Goal: Transaction & Acquisition: Purchase product/service

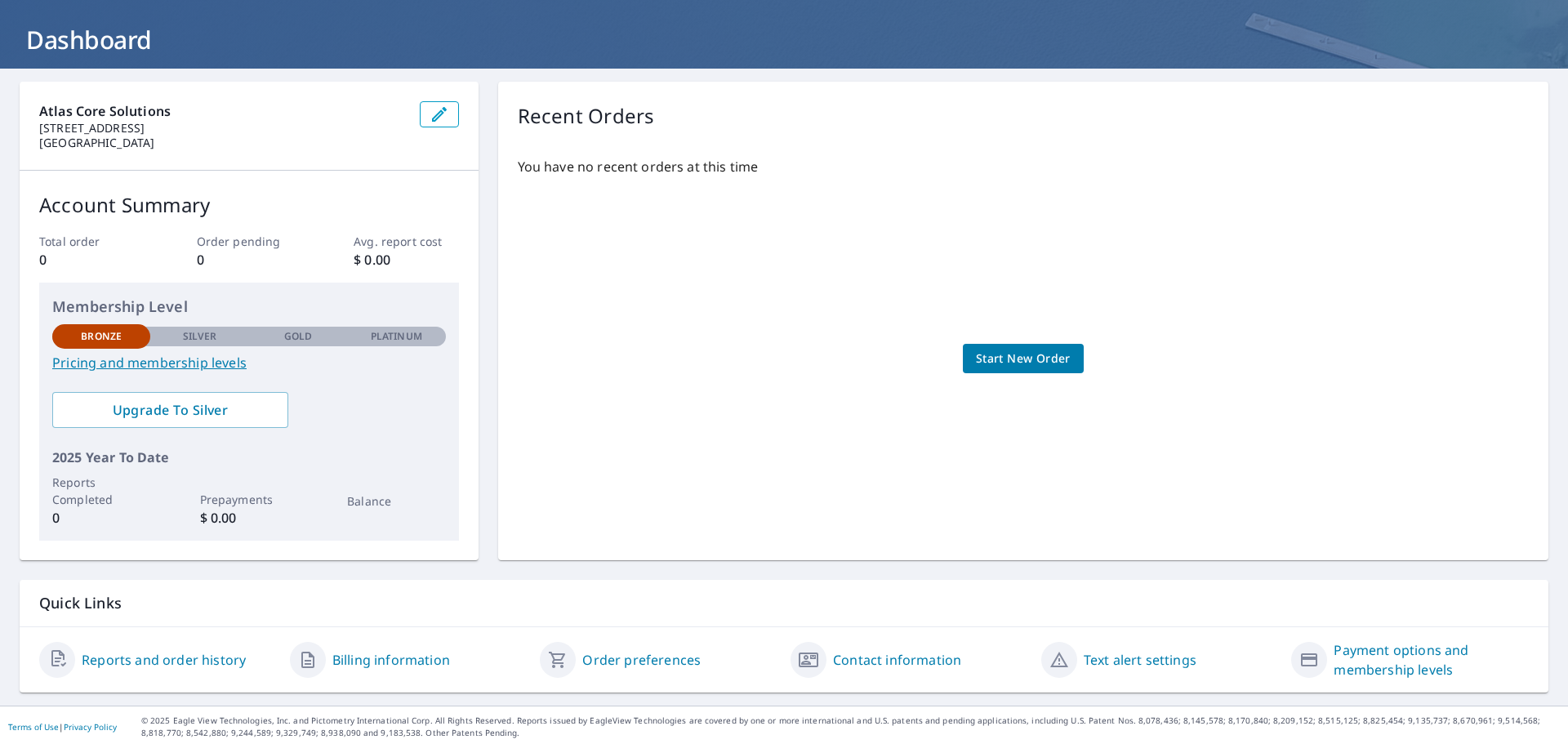
scroll to position [86, 0]
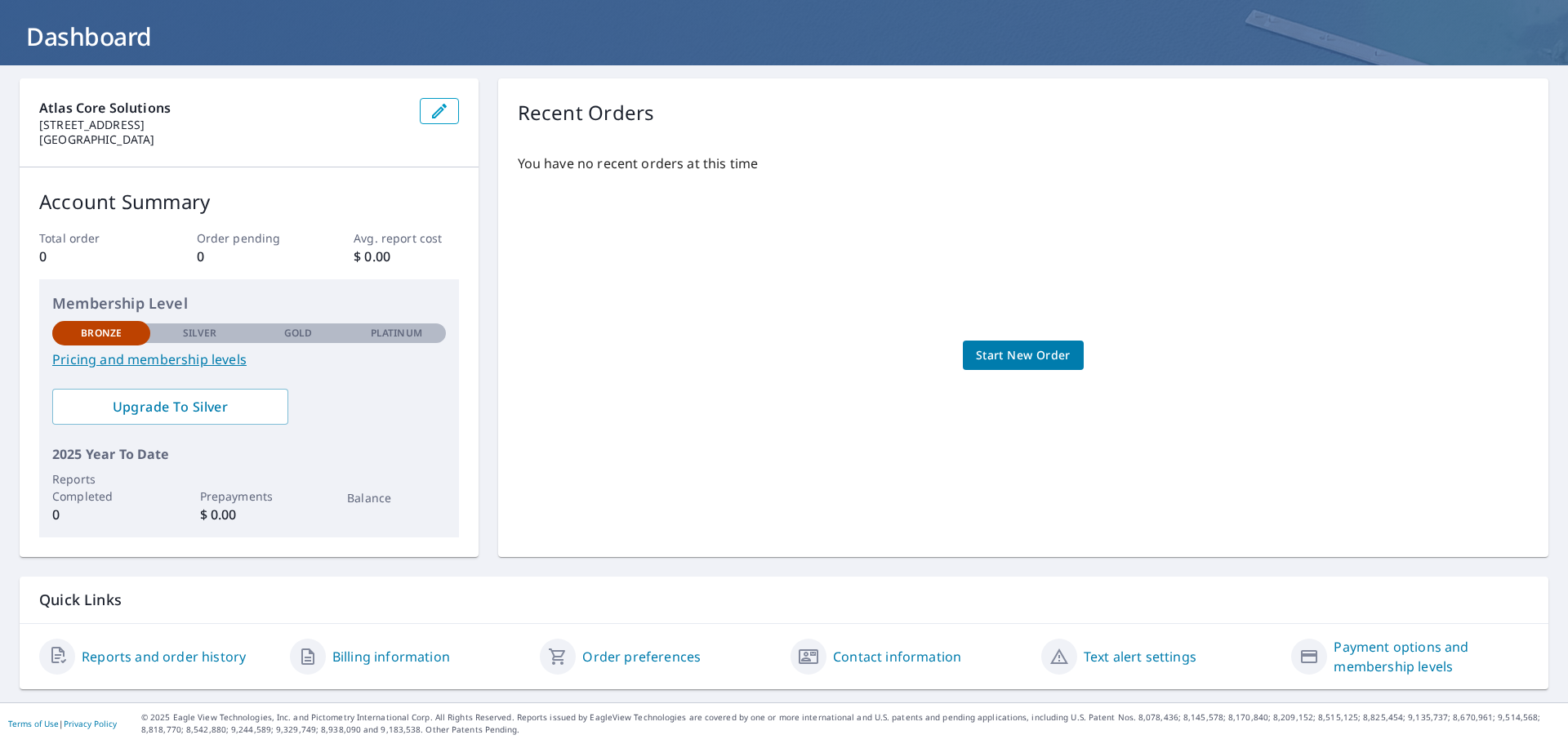
click at [1047, 360] on span "Start New Order" at bounding box center [1023, 355] width 95 height 21
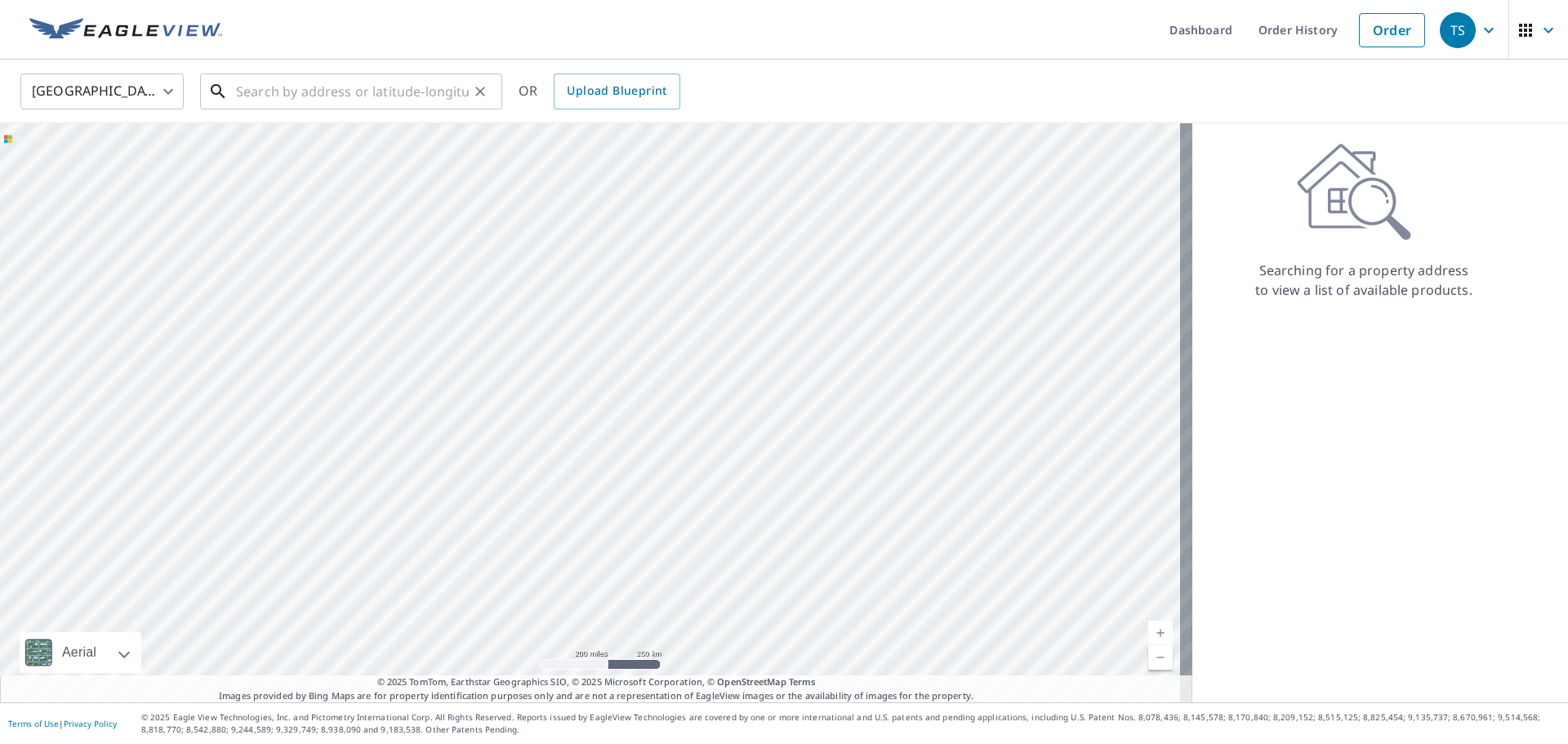
click at [242, 84] on input "text" at bounding box center [352, 91] width 232 height 46
paste input "[STREET_ADDRESS] • [GEOGRAPHIC_DATA], [US_STATE] 2"
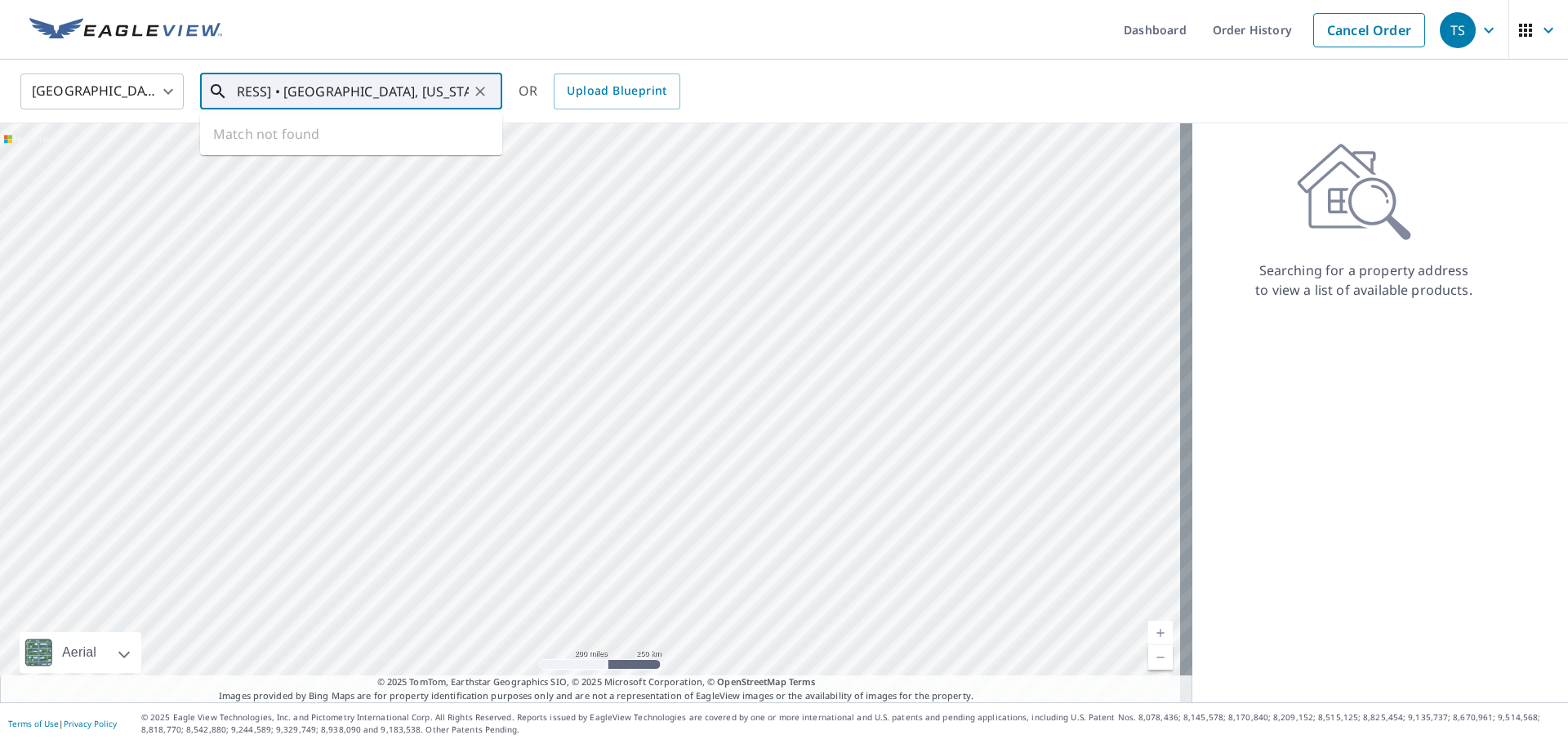
click at [348, 87] on input "[STREET_ADDRESS] • [GEOGRAPHIC_DATA], [US_STATE] 2" at bounding box center [352, 91] width 232 height 46
drag, startPoint x: 292, startPoint y: 92, endPoint x: 332, endPoint y: 89, distance: 40.1
click at [296, 92] on input "[STREET_ADDRESS] • [GEOGRAPHIC_DATA], [US_STATE] 2" at bounding box center [352, 91] width 232 height 46
click at [282, 137] on span "[STREET_ADDRESS]" at bounding box center [360, 139] width 257 height 20
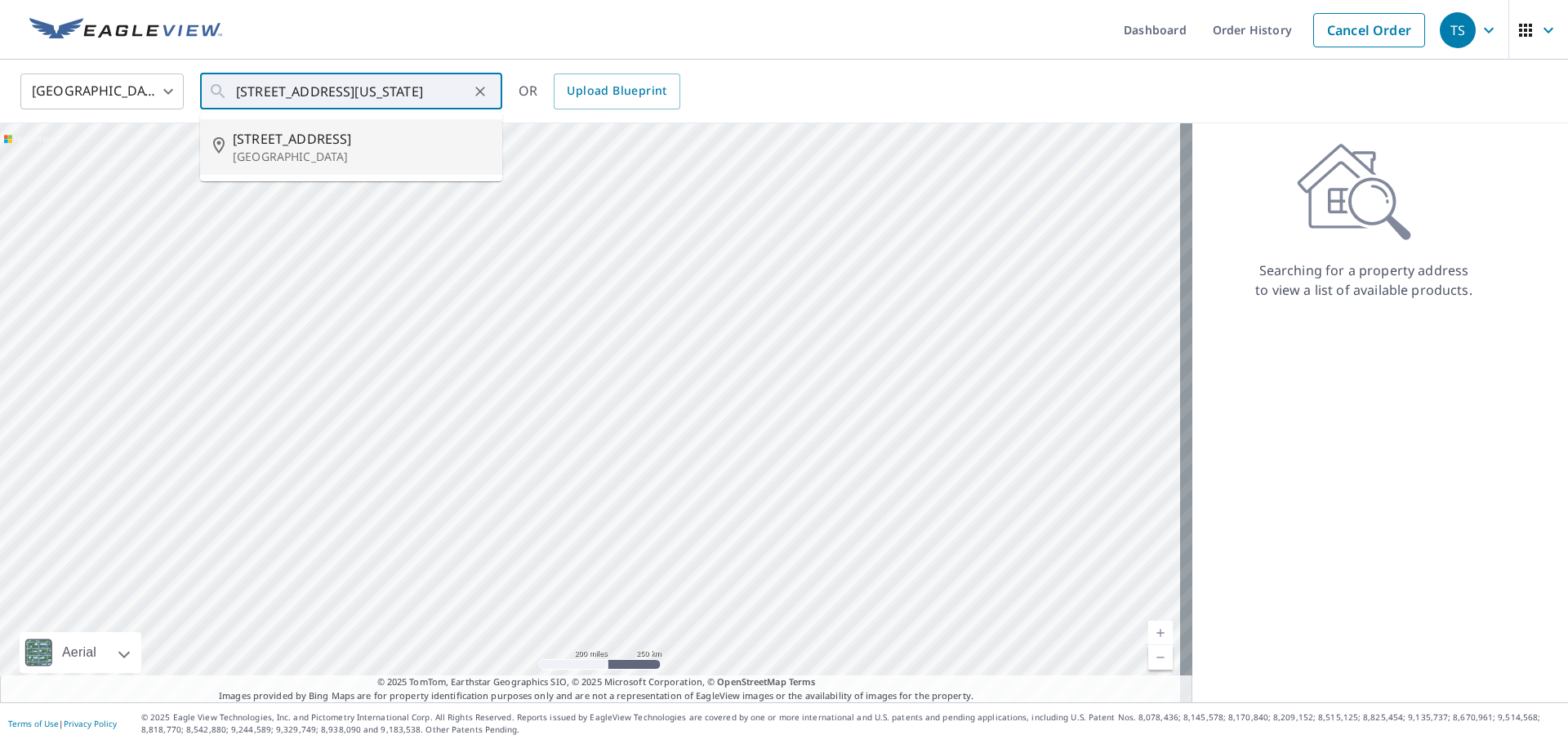
type input "[STREET_ADDRESS]"
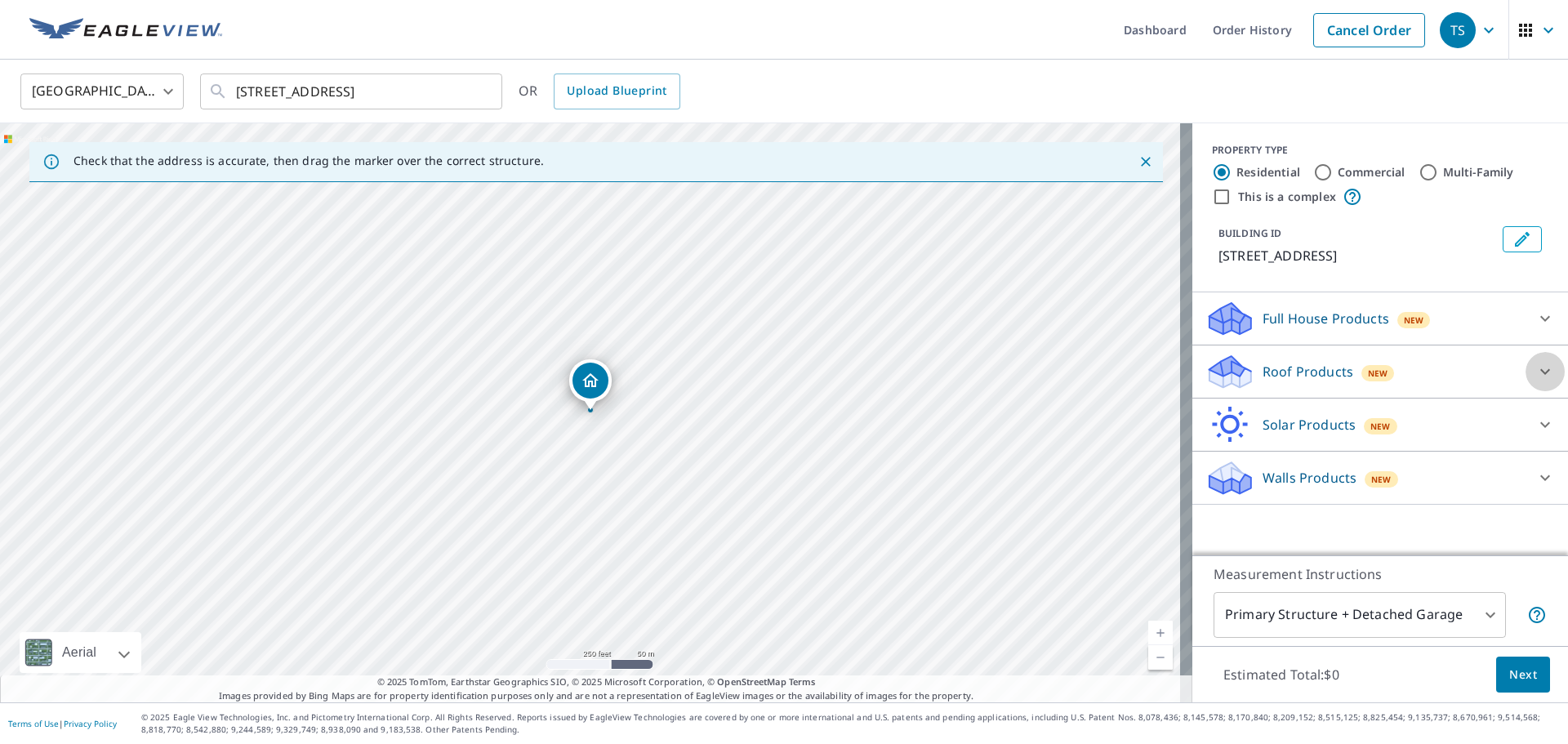
click at [1540, 369] on icon at bounding box center [1545, 372] width 20 height 20
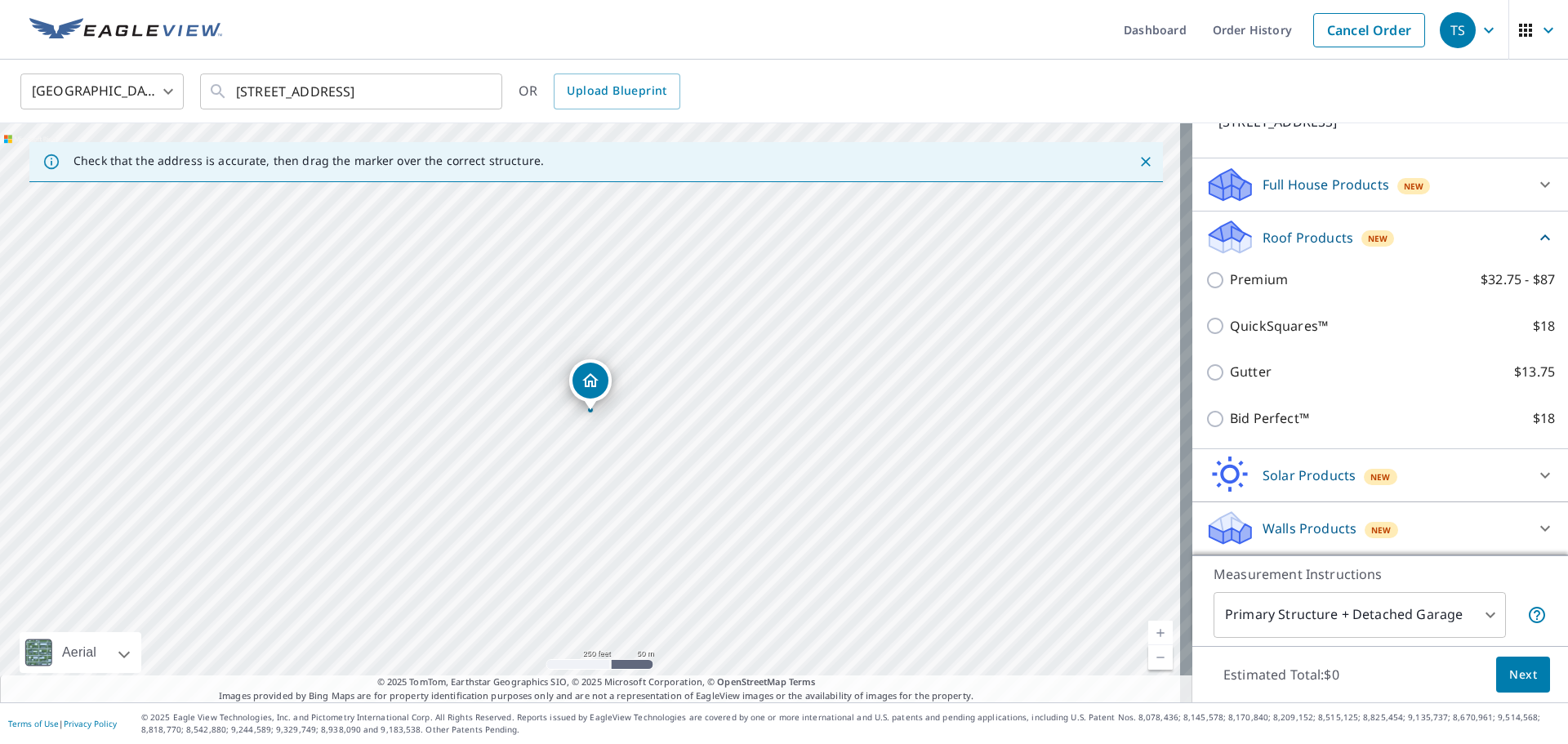
scroll to position [153, 0]
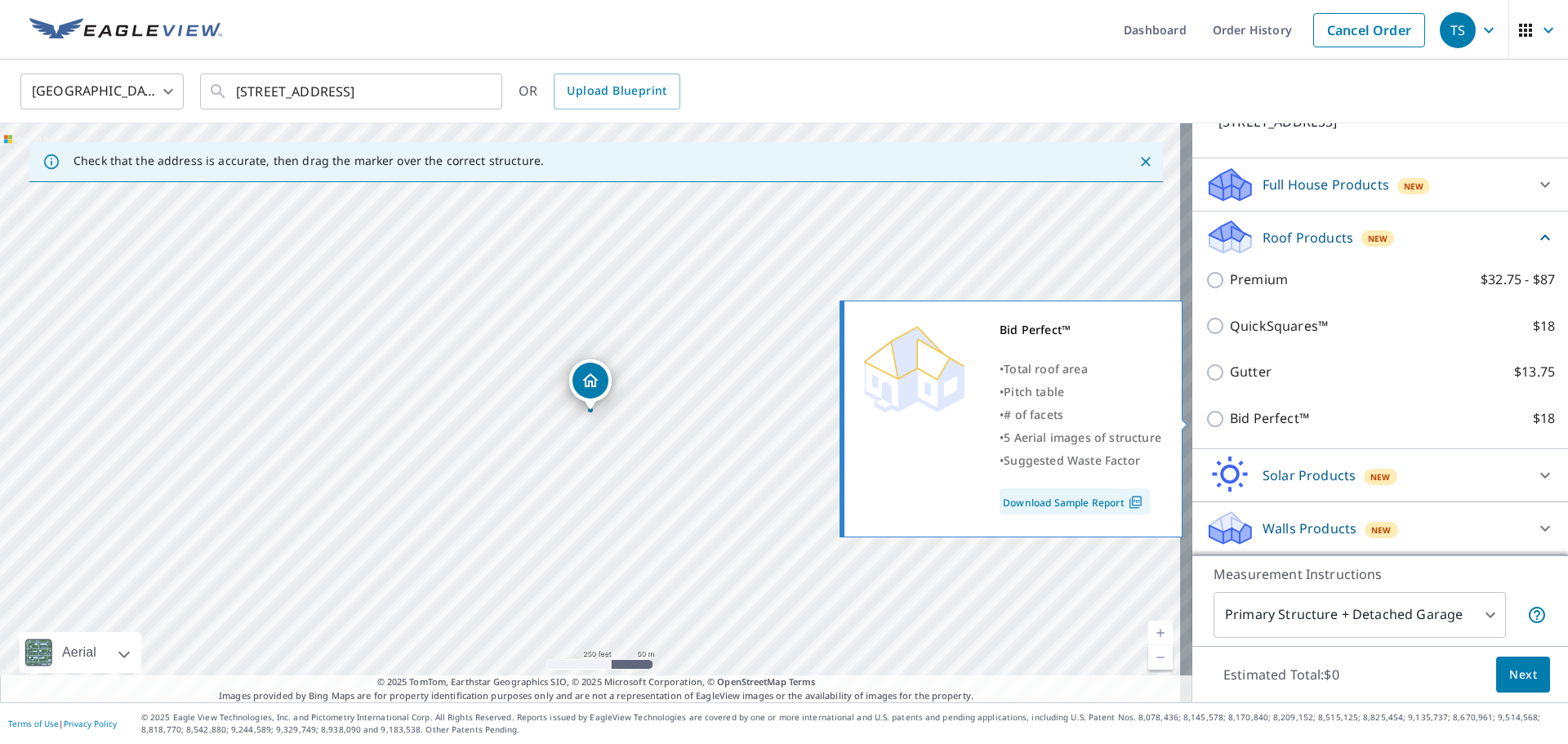
click at [1206, 422] on input "Bid Perfect™ $18" at bounding box center [1217, 419] width 24 height 20
checkbox input "true"
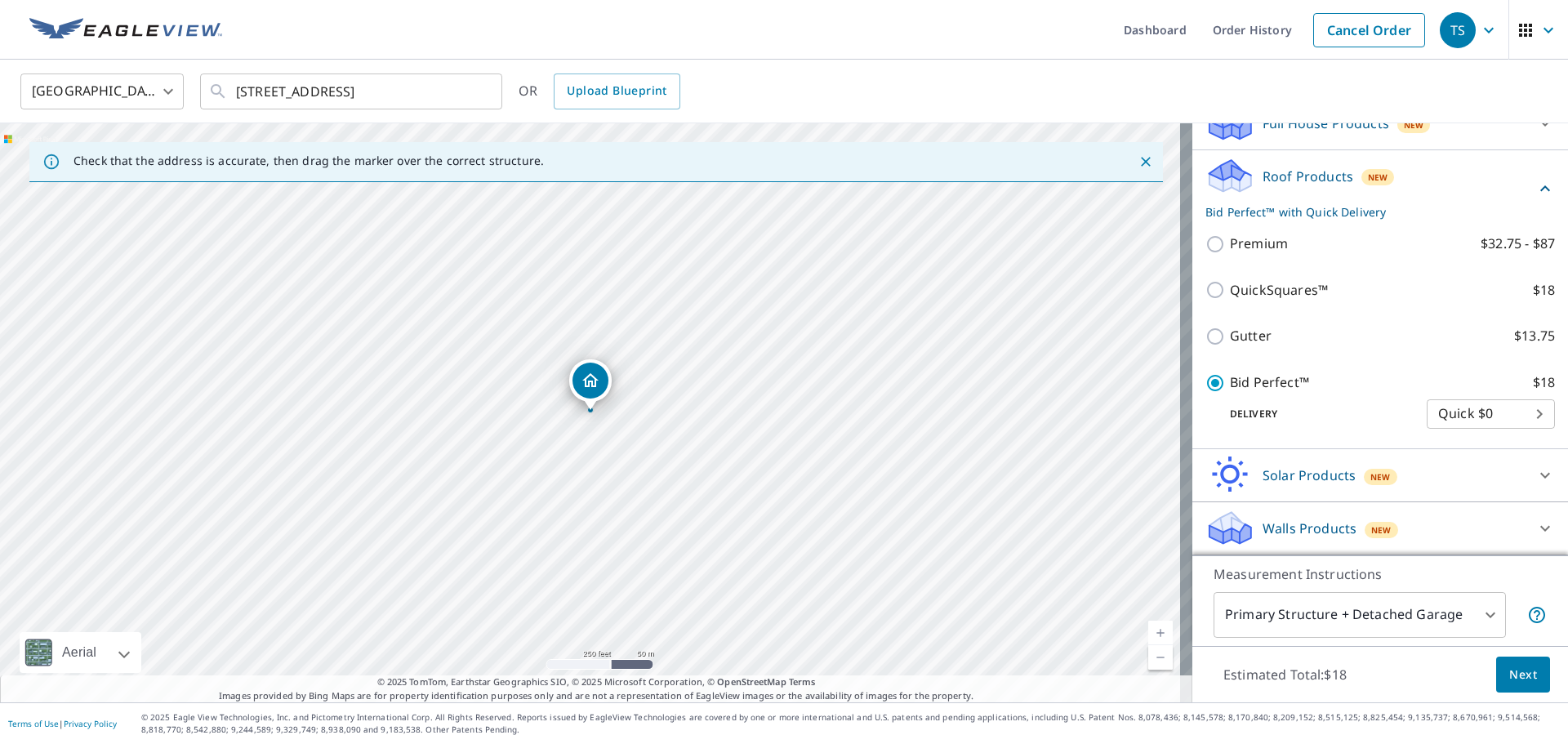
scroll to position [214, 0]
click at [1523, 410] on body "TS TS Dashboard Order History Cancel Order TS [GEOGRAPHIC_DATA] [GEOGRAPHIC_DAT…" at bounding box center [784, 372] width 1568 height 744
click at [1520, 409] on li "Quick $0" at bounding box center [1466, 413] width 128 height 30
click at [1404, 360] on div "Bid Perfect™ $18 Delivery Quick $0 45 ​" at bounding box center [1381, 401] width 350 height 83
click at [1509, 680] on span "Next" at bounding box center [1523, 675] width 28 height 21
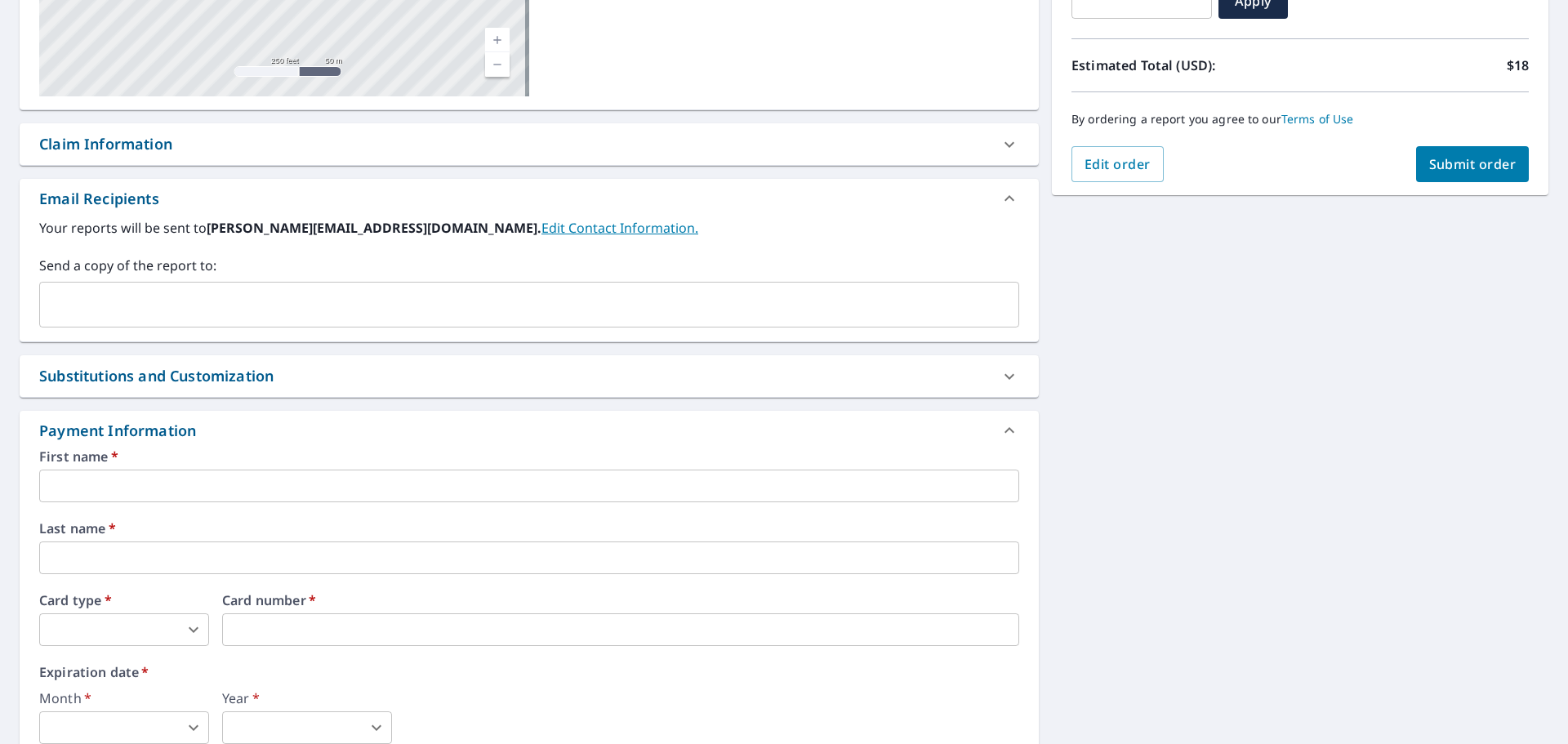
scroll to position [327, 0]
click at [402, 481] on input "text" at bounding box center [530, 485] width 980 height 32
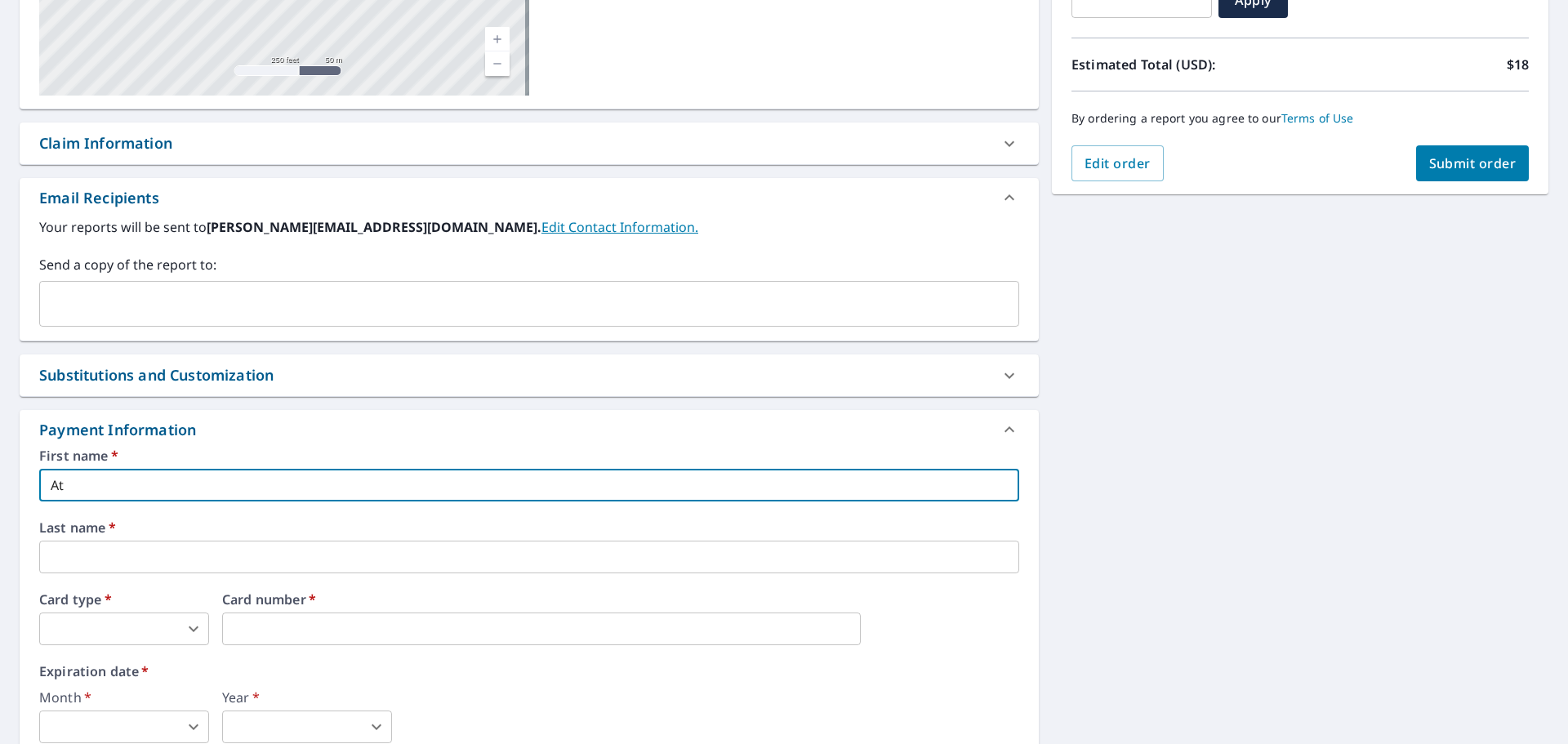
type input "A"
type input "[PERSON_NAME]"
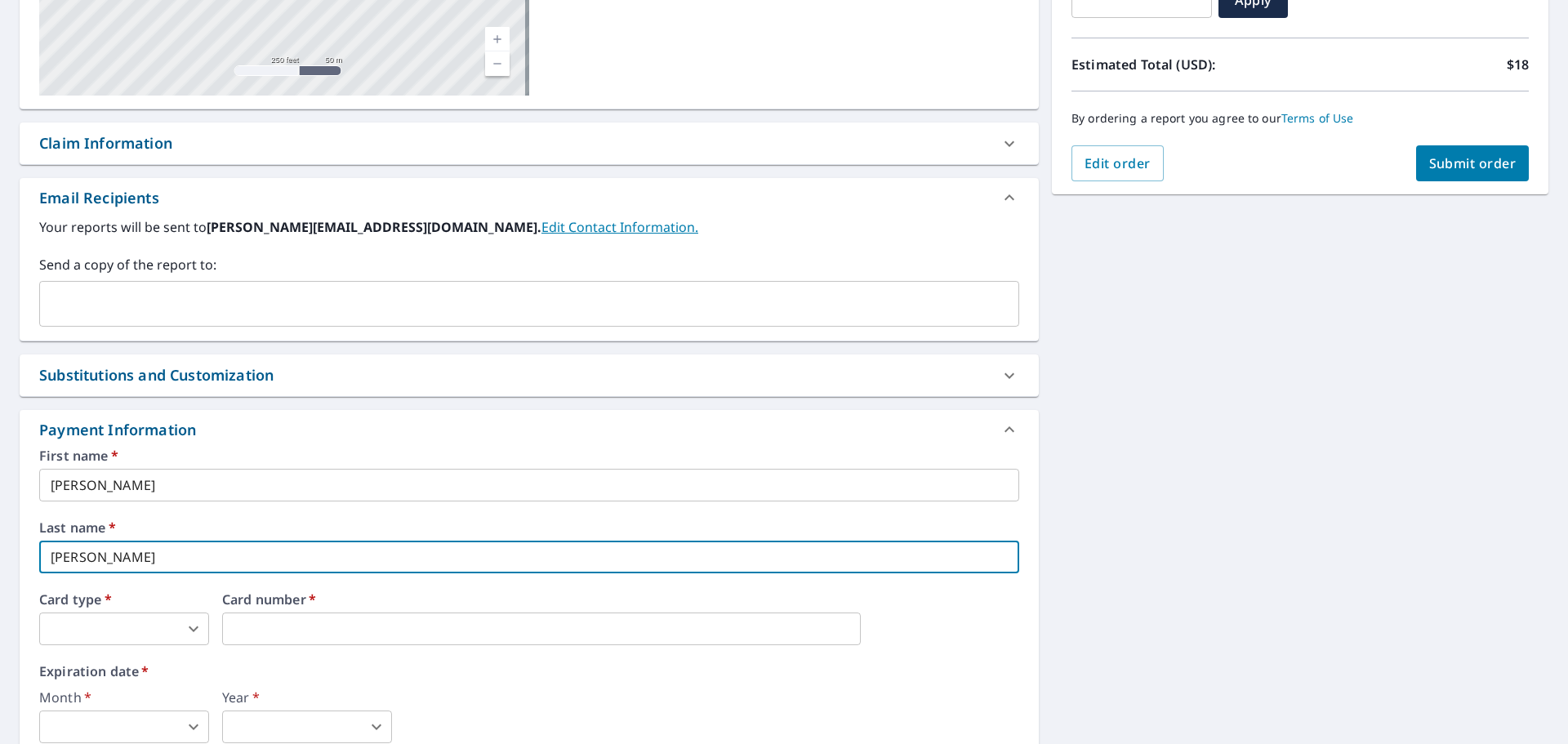
type input "[PERSON_NAME]"
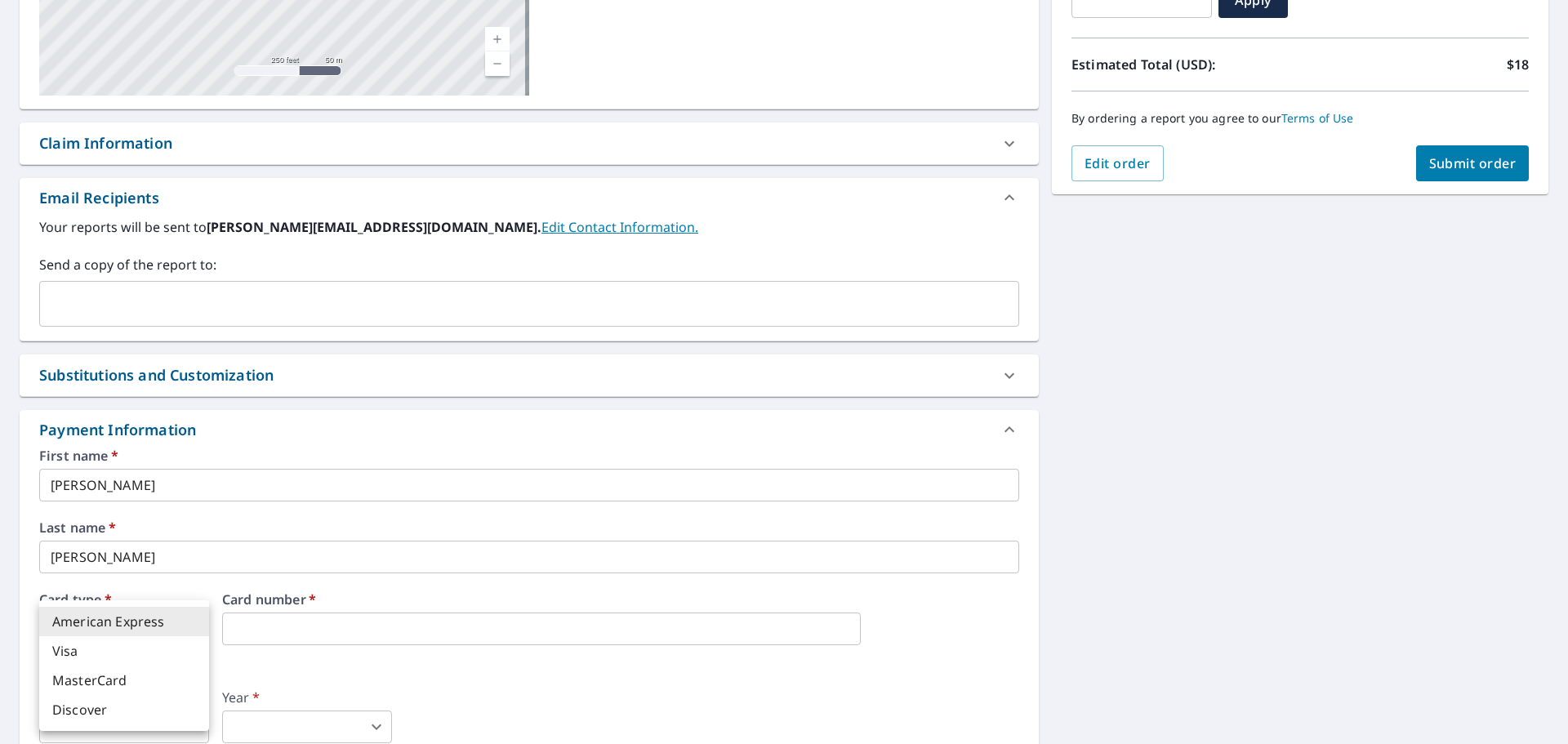
click at [196, 629] on body "TS TS Dashboard Order History Cancel Order TS Dashboard / Finalize Order Finali…" at bounding box center [784, 372] width 1568 height 744
click at [321, 631] on div at bounding box center [784, 372] width 1568 height 744
click at [202, 627] on body "TS TS Dashboard Order History Cancel Order TS Dashboard / Finalize Order Finali…" at bounding box center [784, 372] width 1568 height 744
click at [150, 654] on li "Visa" at bounding box center [124, 650] width 170 height 30
type input "2"
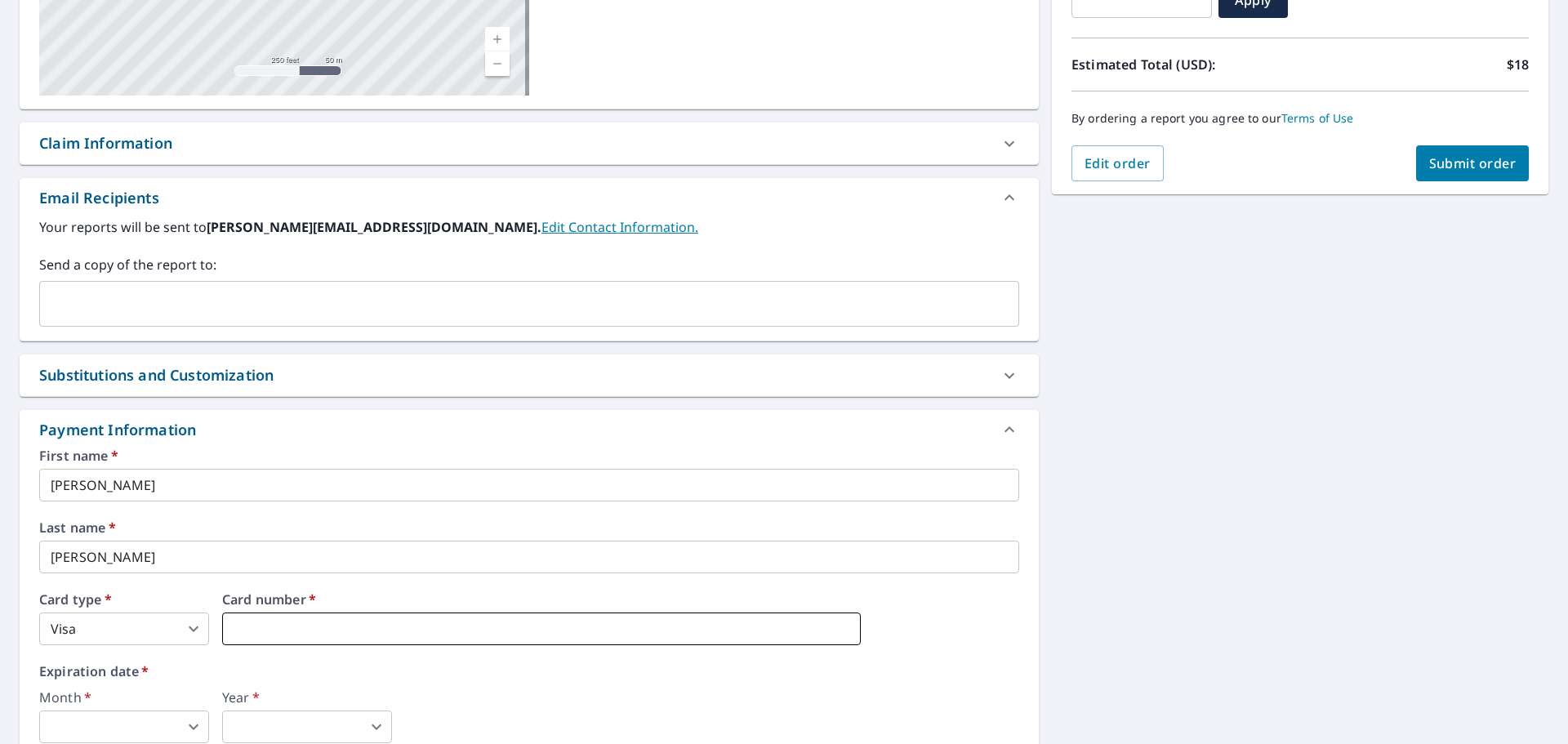
click at [309, 619] on iframe at bounding box center [542, 629] width 639 height 32
click at [470, 698] on div "Month   * ​ 0 ​ Year   * ​ 0 ​" at bounding box center [530, 717] width 980 height 52
click at [190, 726] on body "TS TS Dashboard Order History Cancel Order TS Dashboard / Finalize Order Finali…" at bounding box center [784, 372] width 1568 height 744
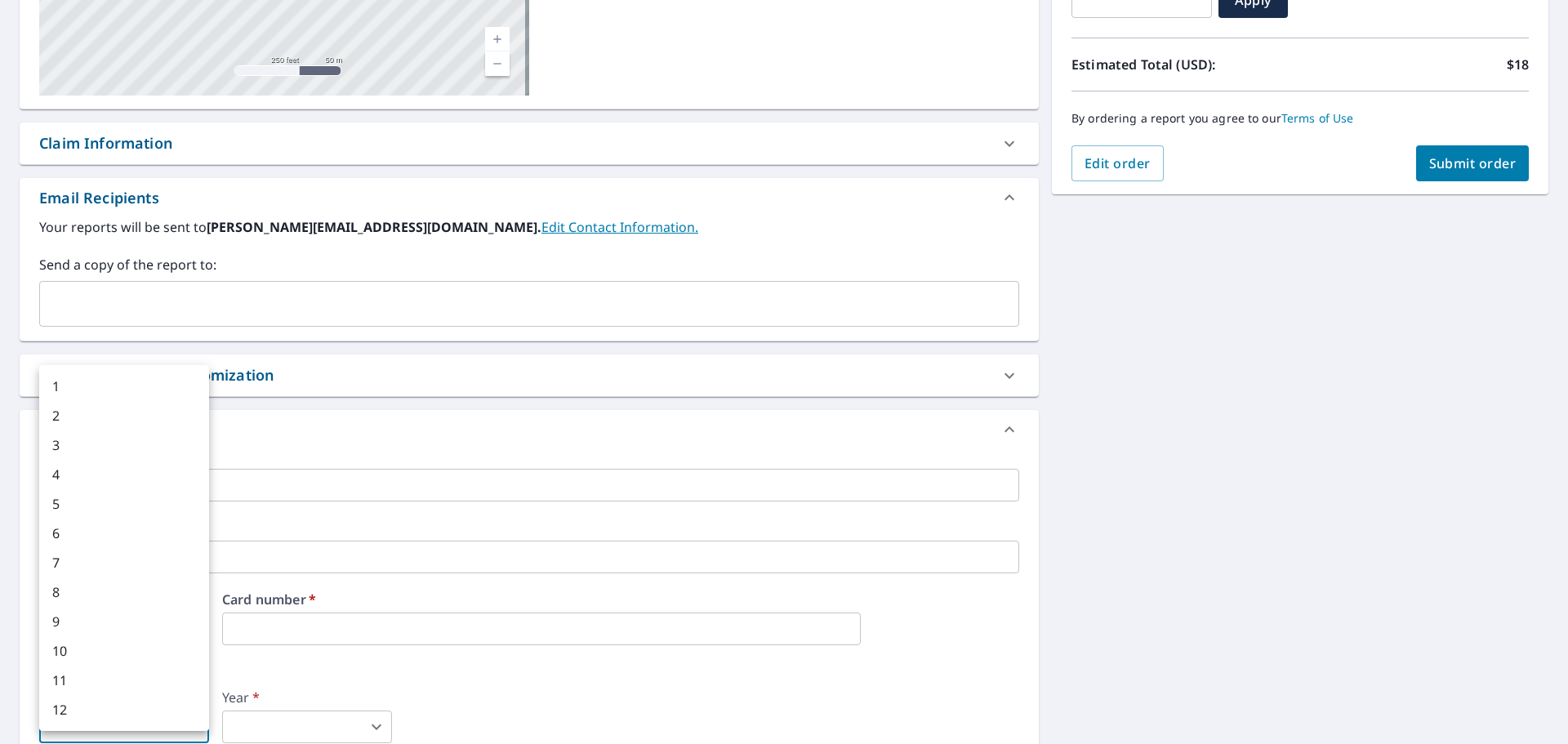
click at [59, 449] on li "3" at bounding box center [124, 445] width 170 height 30
type input "3"
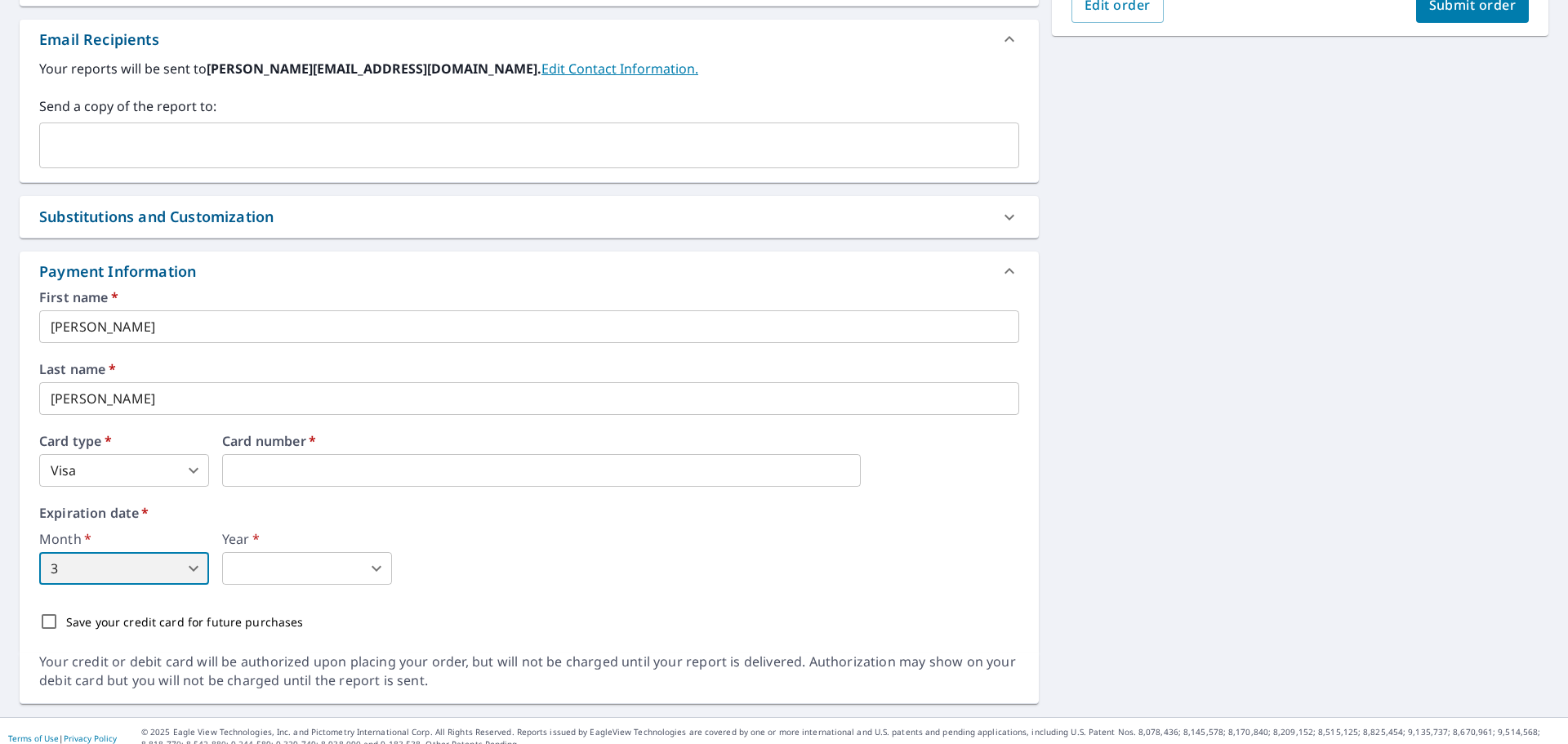
scroll to position [500, 0]
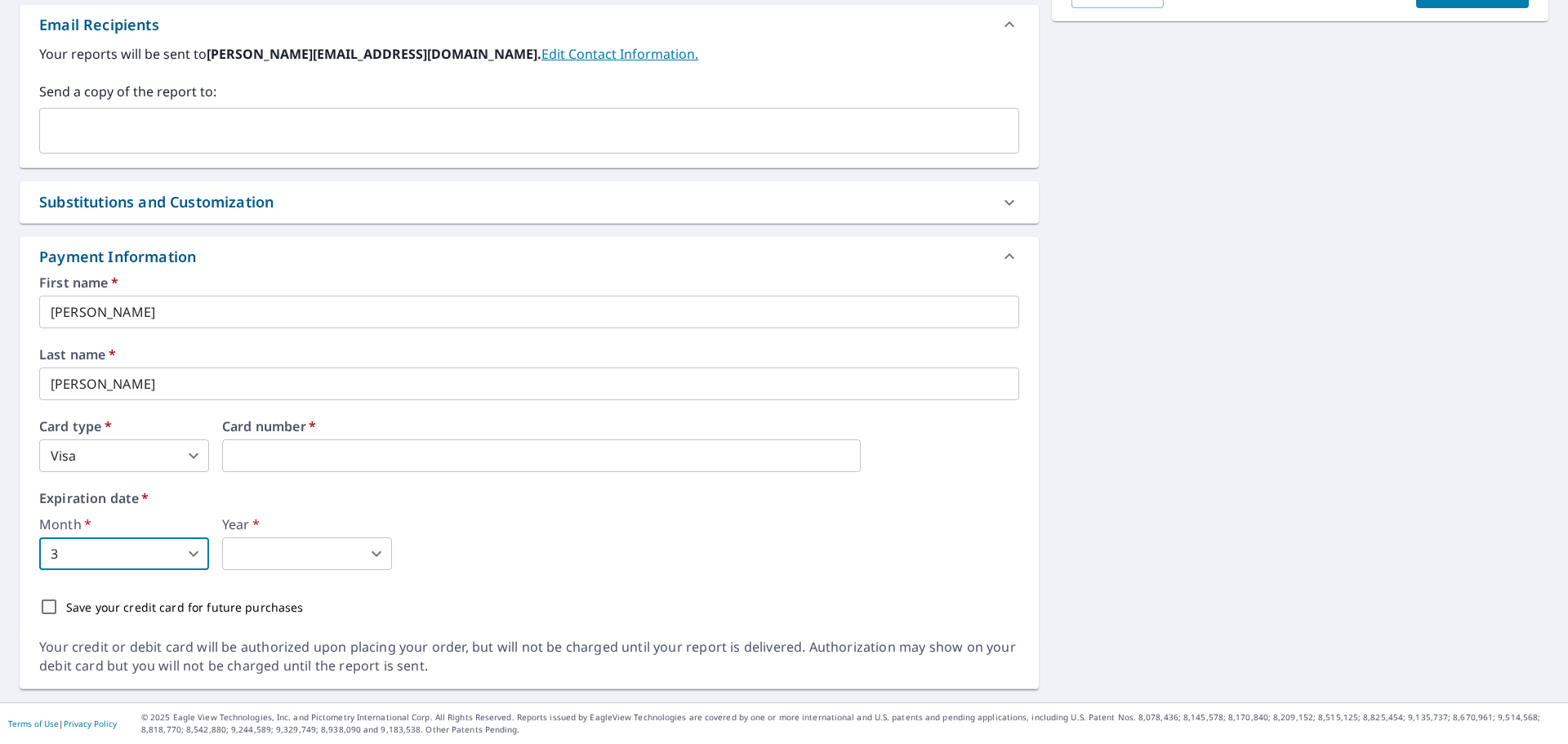
click at [381, 548] on body "TS TS Dashboard Order History Cancel Order TS Dashboard / Finalize Order Finali…" at bounding box center [784, 372] width 1568 height 744
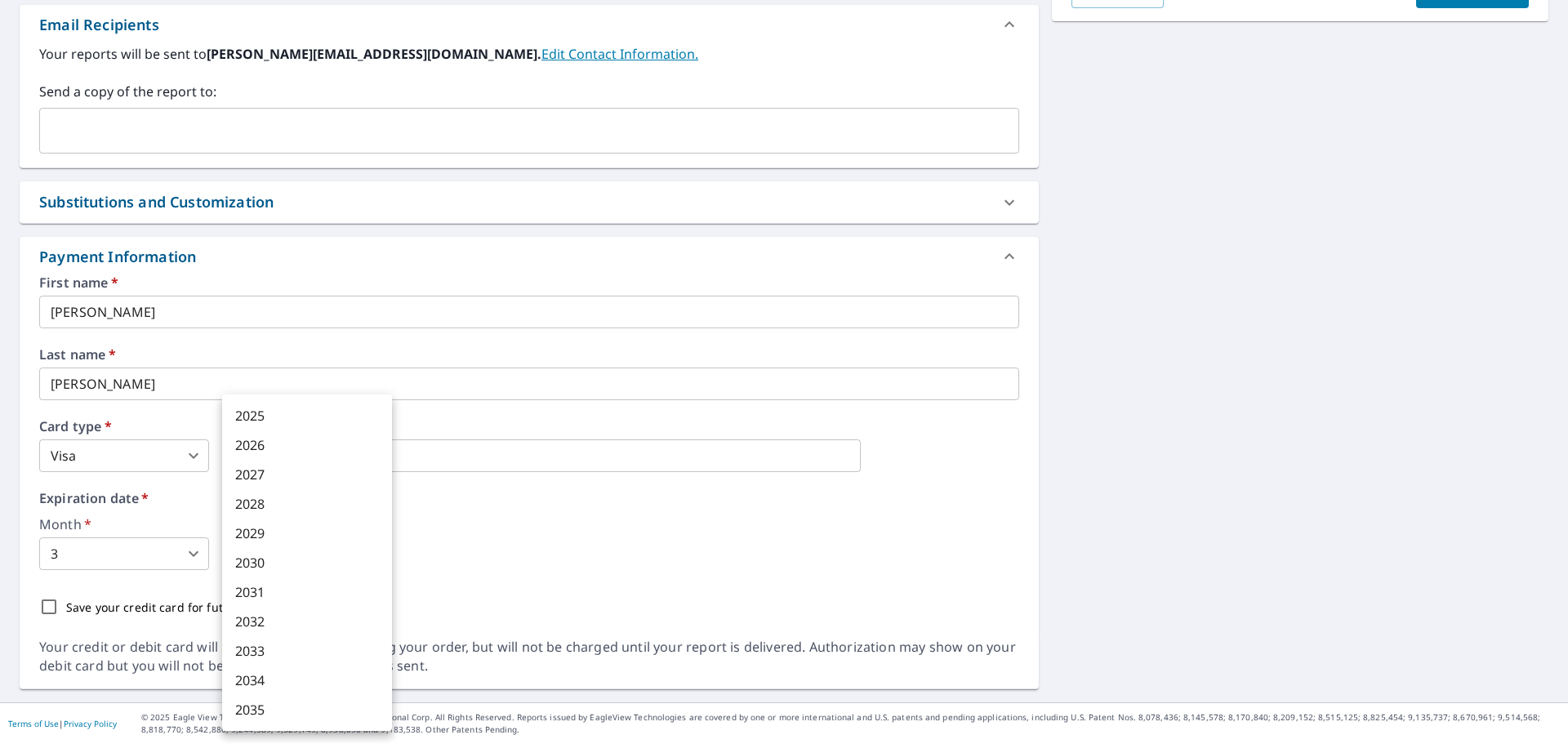
click at [557, 519] on div at bounding box center [784, 372] width 1568 height 744
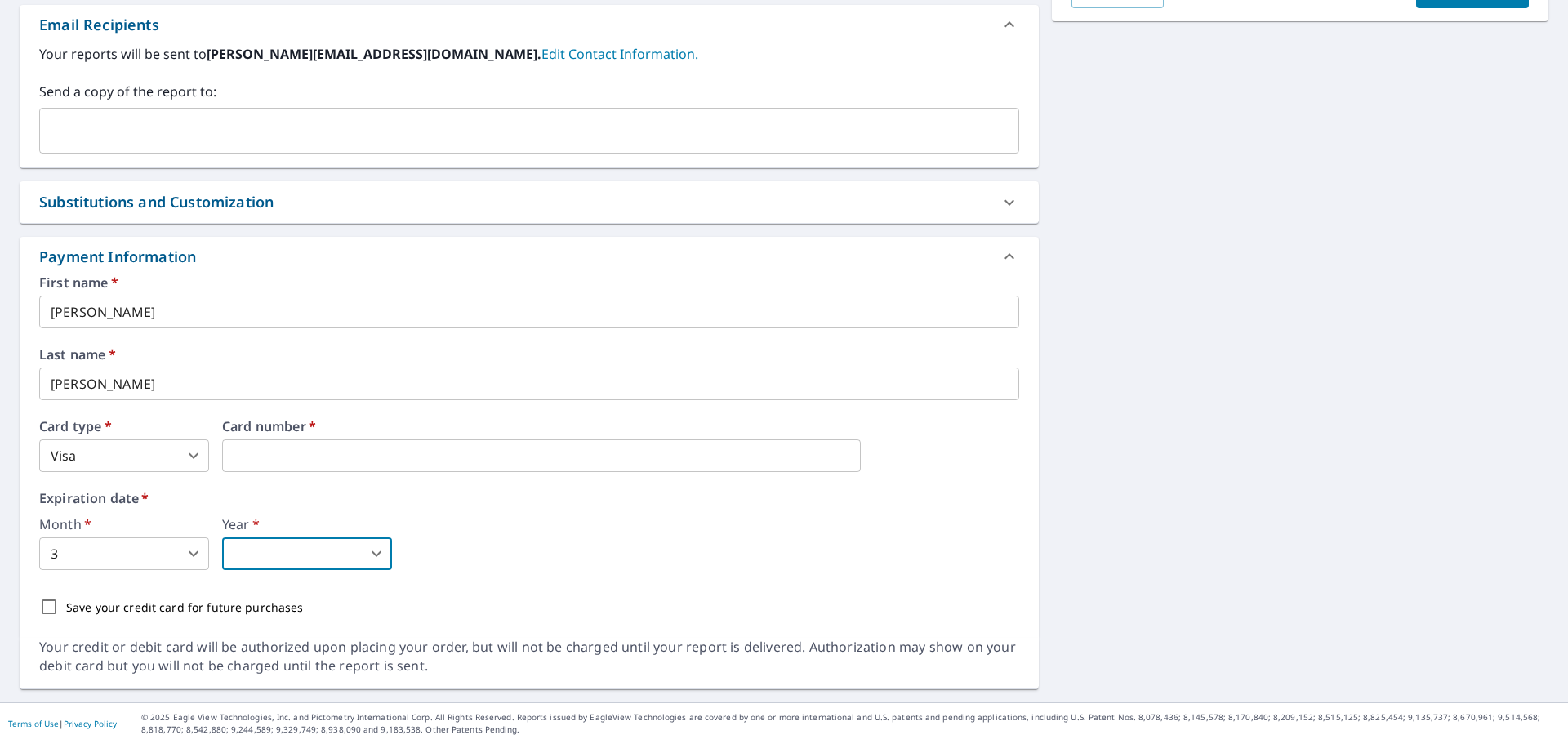
click at [380, 554] on body "TS TS Dashboard Order History Cancel Order TS Dashboard / Finalize Order Finali…" at bounding box center [784, 372] width 1568 height 744
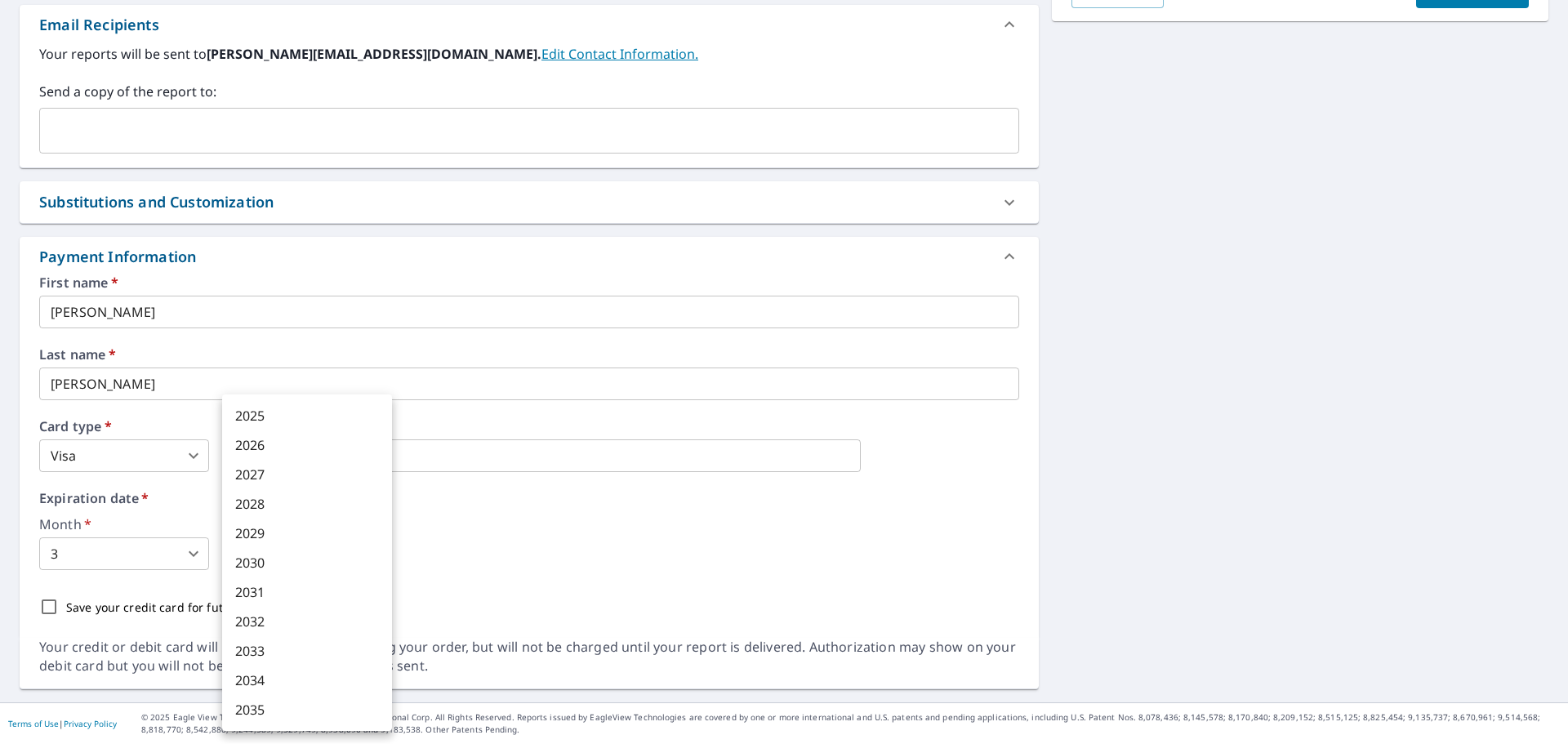
click at [301, 536] on li "2029" at bounding box center [307, 533] width 170 height 30
type input "2029"
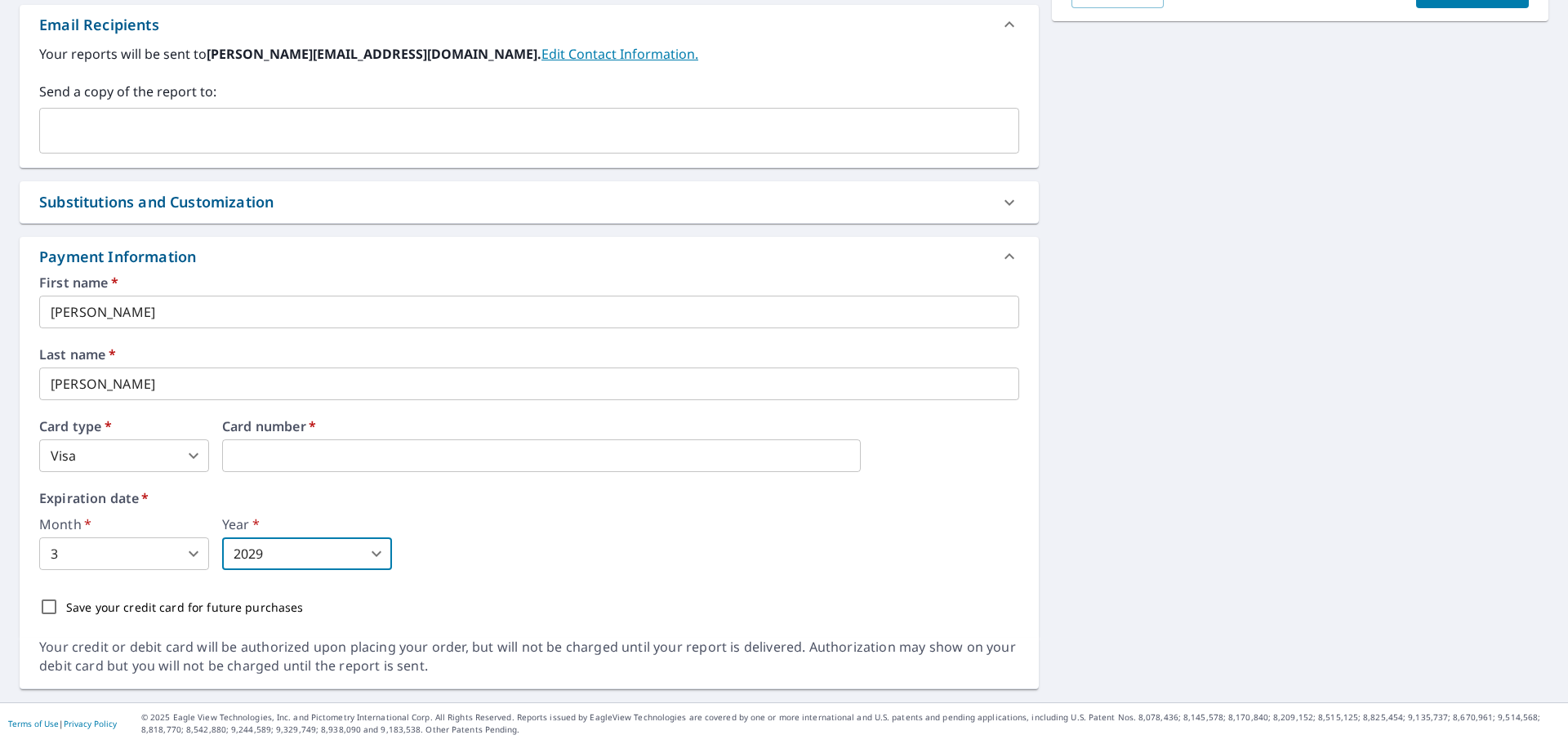
click at [48, 608] on input "Save your credit card for future purchases" at bounding box center [49, 606] width 34 height 34
checkbox input "true"
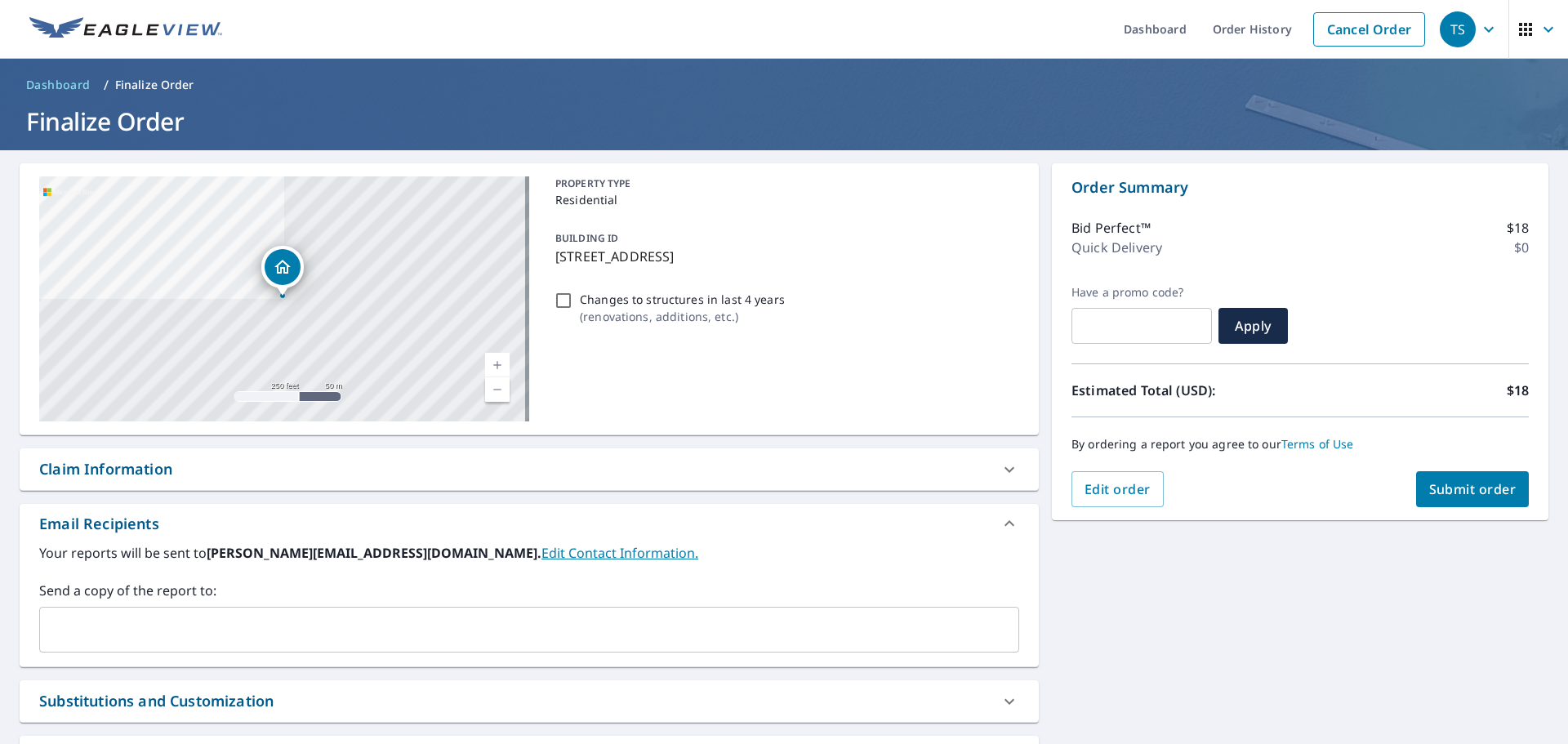
scroll to position [0, 0]
click at [1429, 485] on span "Submit order" at bounding box center [1472, 490] width 87 height 18
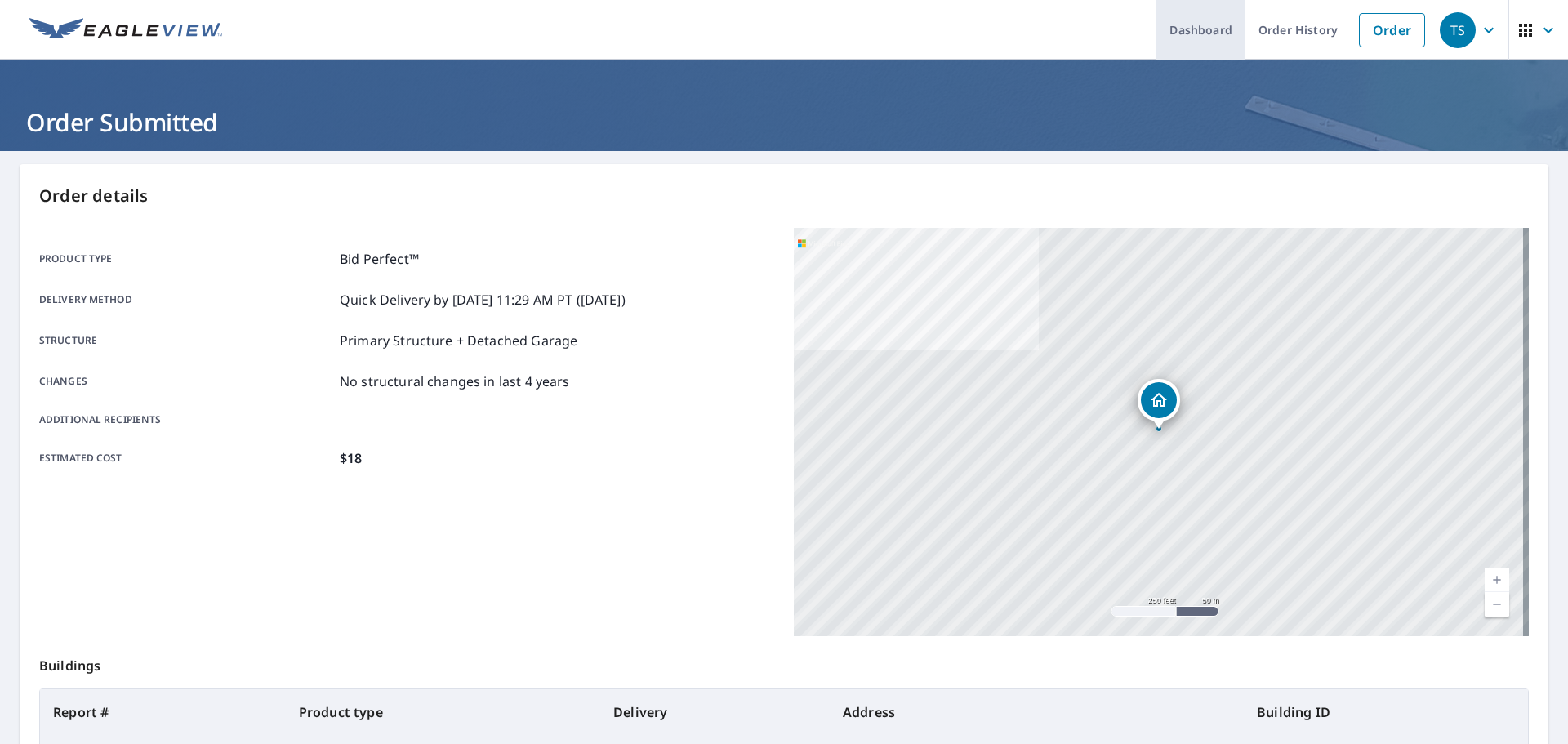
click at [1190, 17] on link "Dashboard" at bounding box center [1200, 30] width 89 height 59
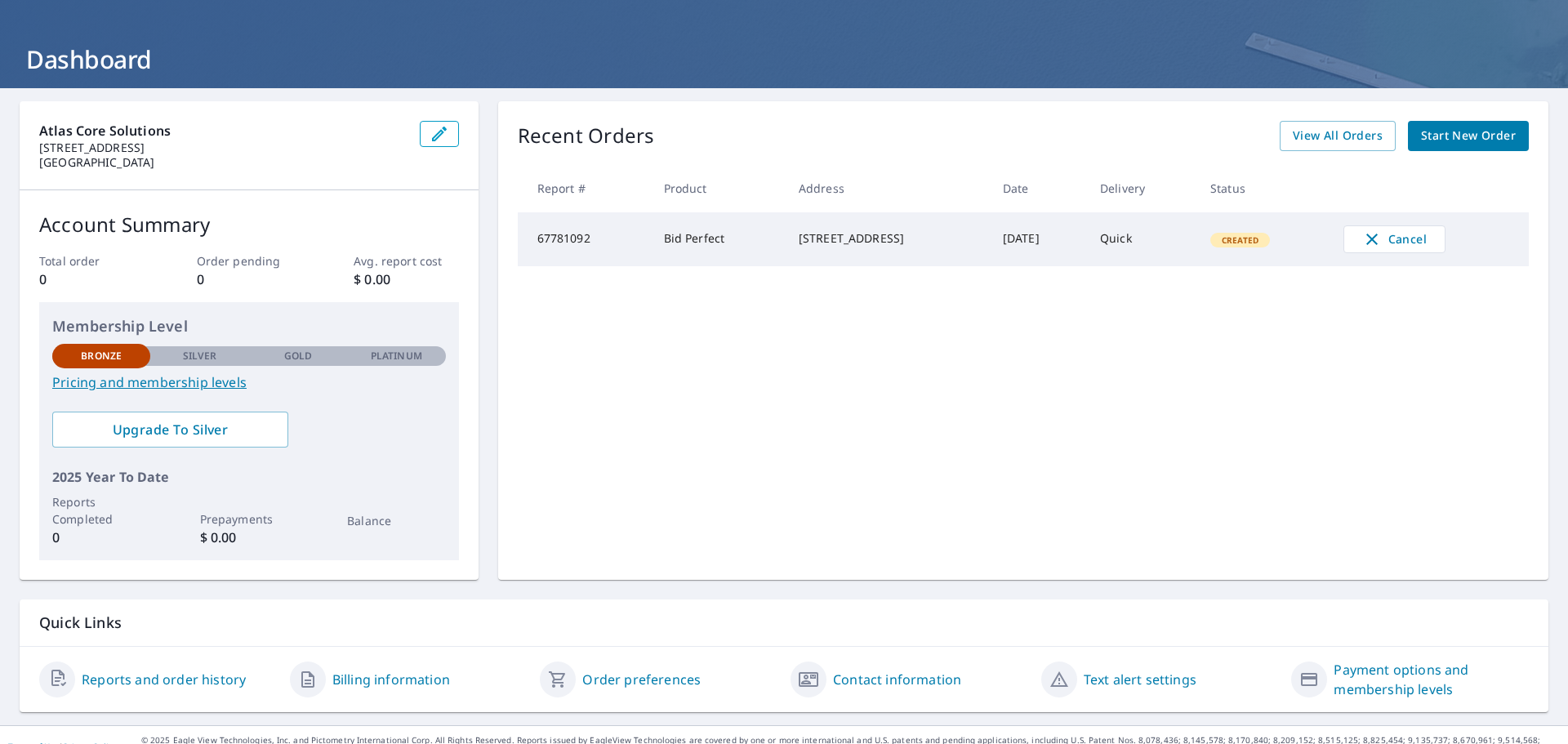
scroll to position [86, 0]
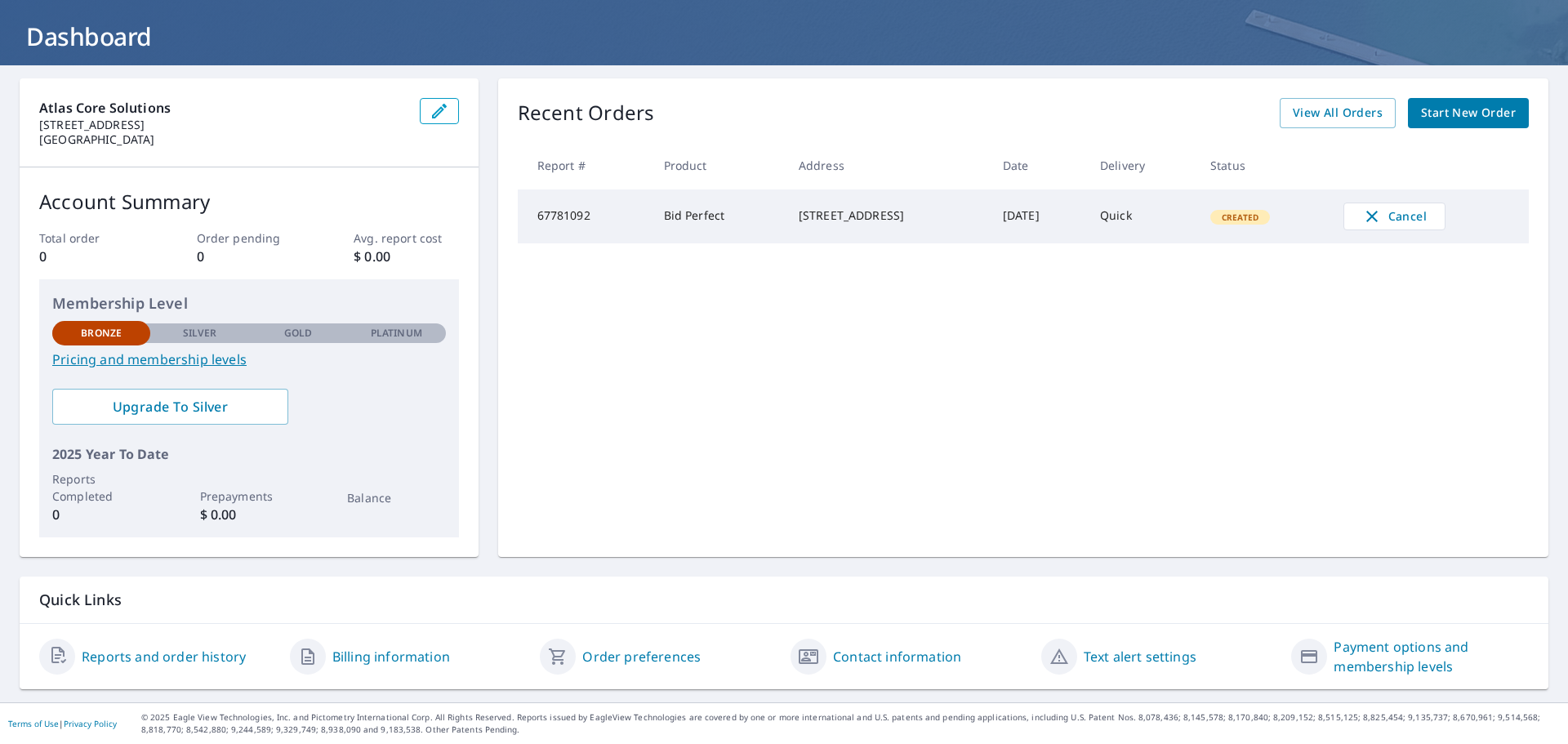
click at [207, 658] on link "Reports and order history" at bounding box center [164, 657] width 164 height 20
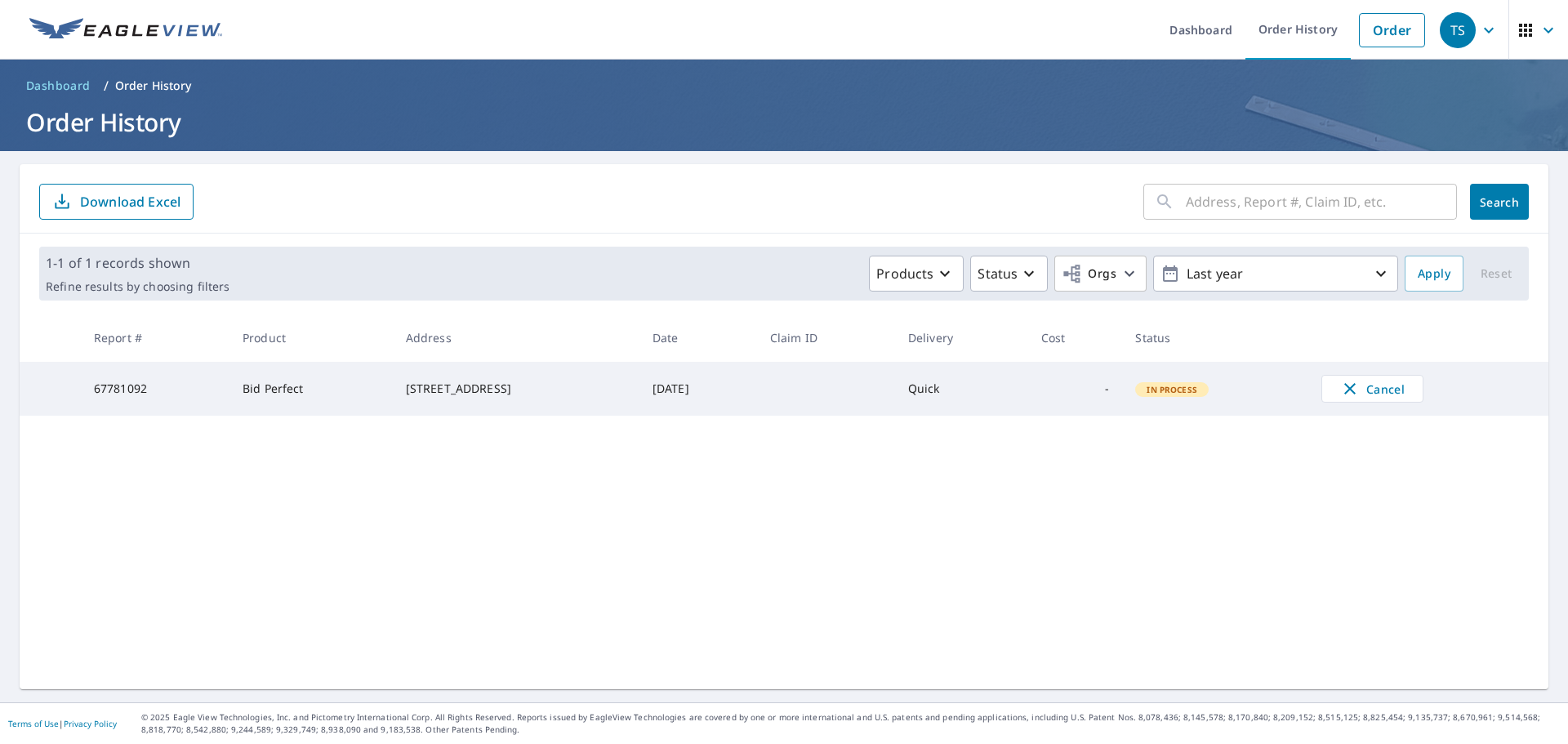
click at [406, 396] on div "[STREET_ADDRESS]" at bounding box center [515, 388] width 221 height 16
